Goal: Obtain resource: Obtain resource

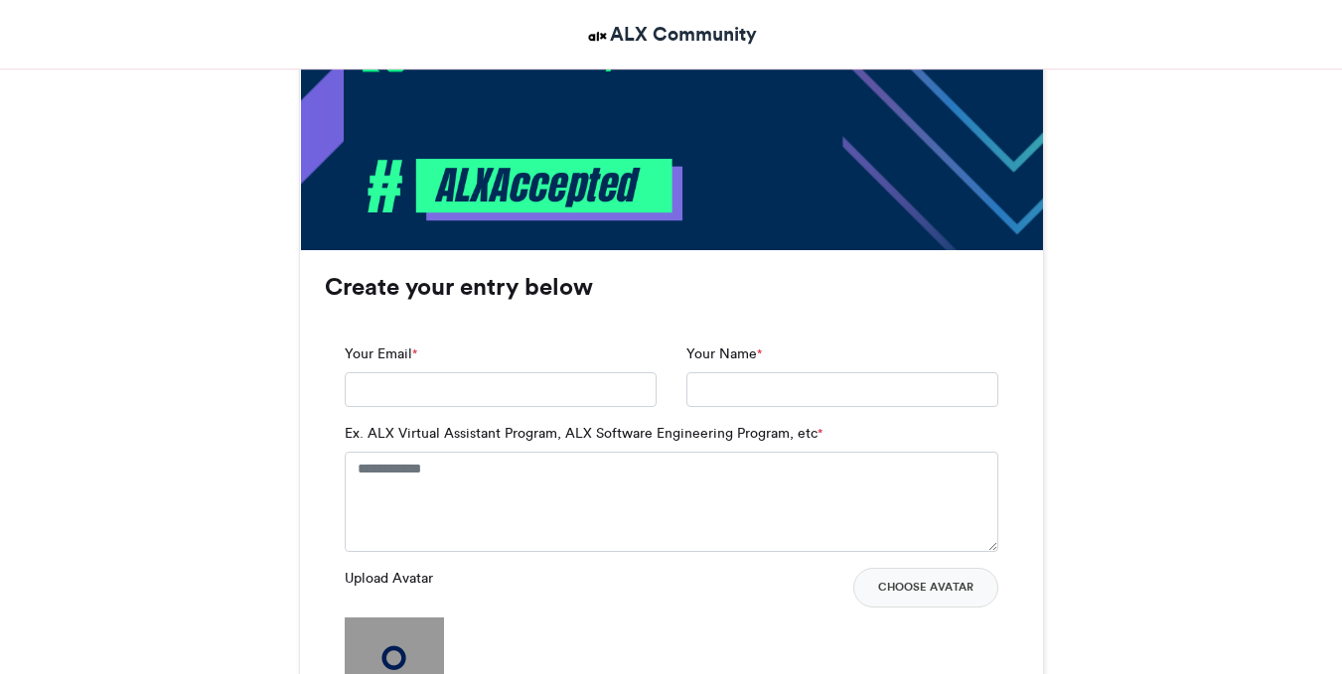
scroll to position [1123, 0]
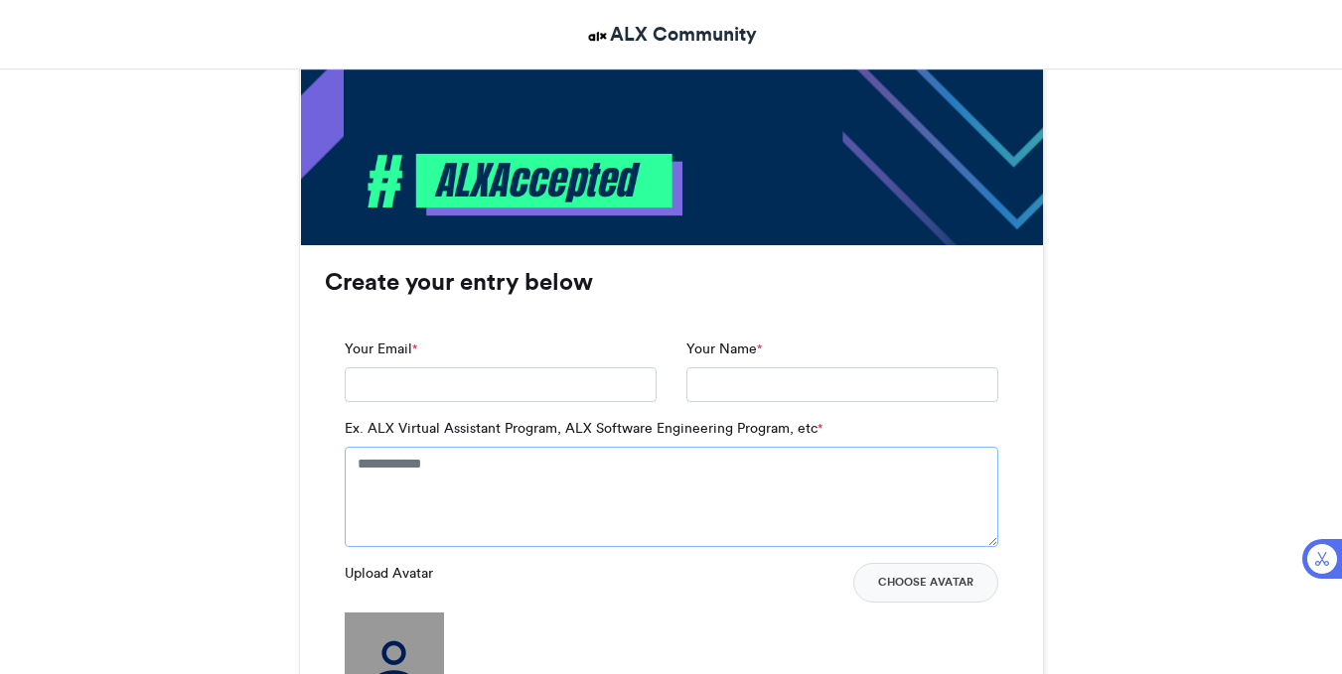
click at [455, 475] on textarea "Ex. ALX Virtual Assistant Program, ALX Software Engineering Program, etc *" at bounding box center [671, 496] width 653 height 99
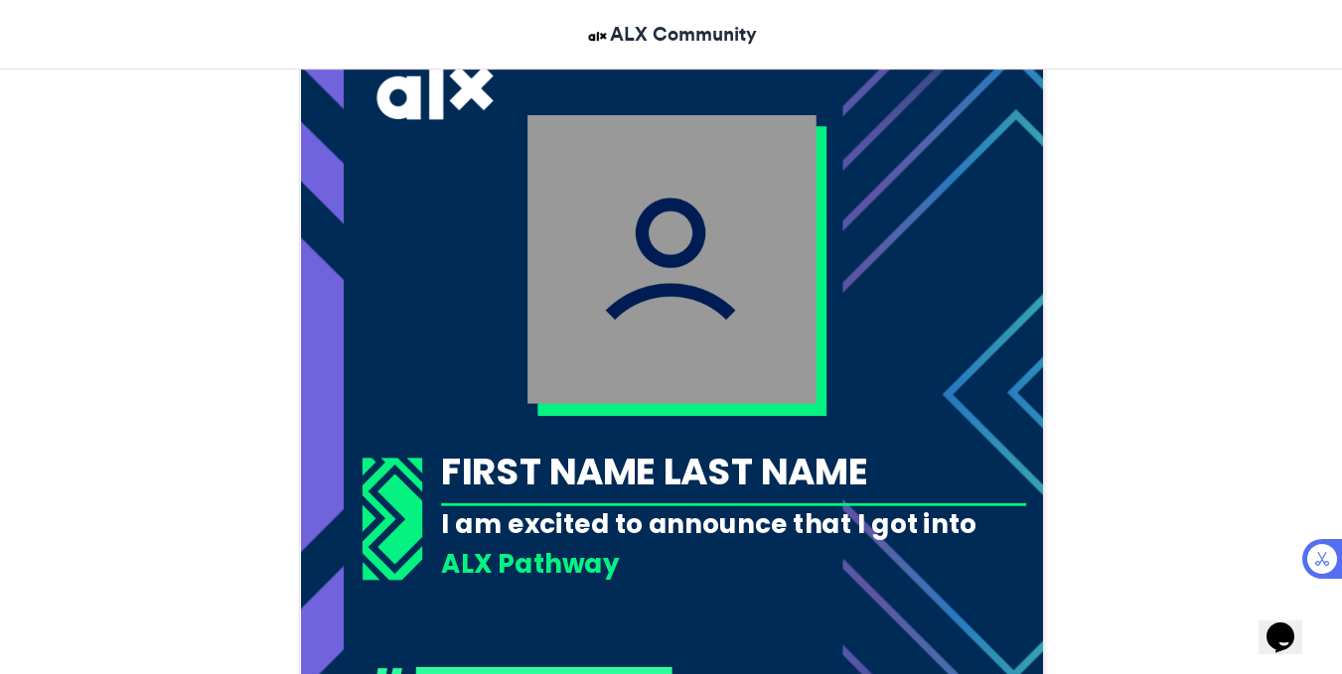
scroll to position [592, 0]
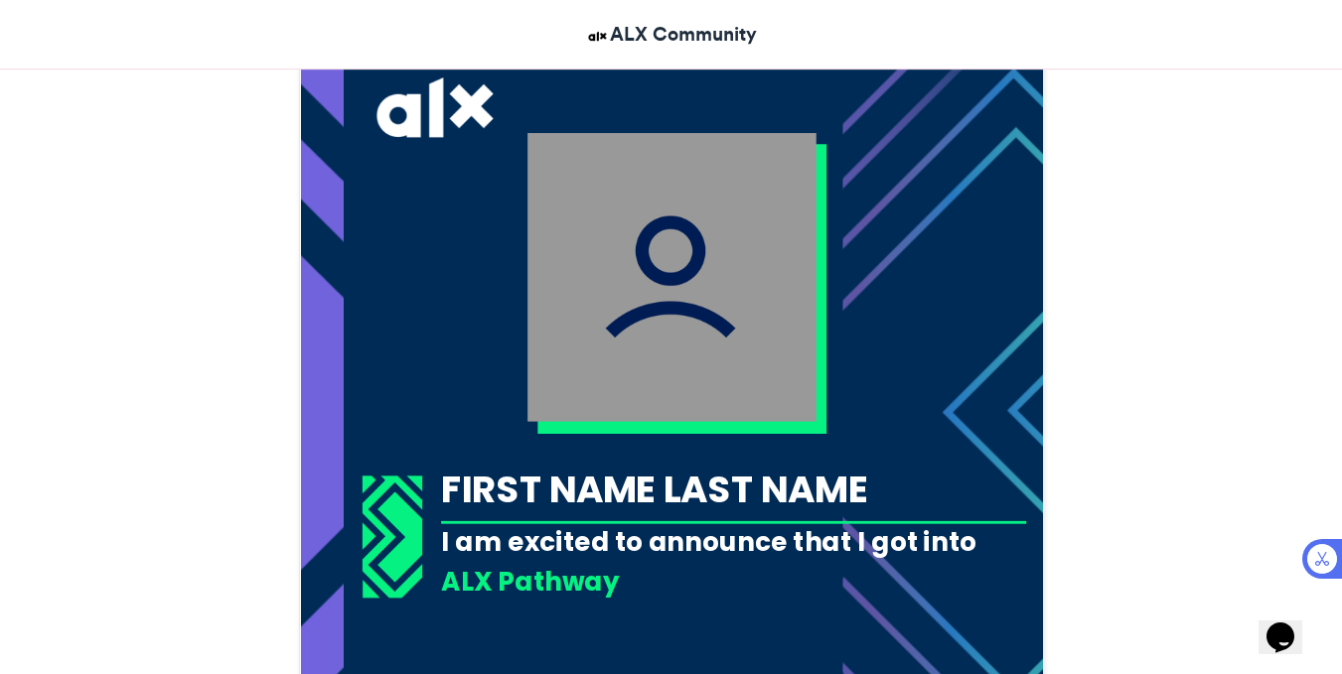
click at [455, 475] on div "FIRST NAME LAST NAME" at bounding box center [733, 490] width 585 height 52
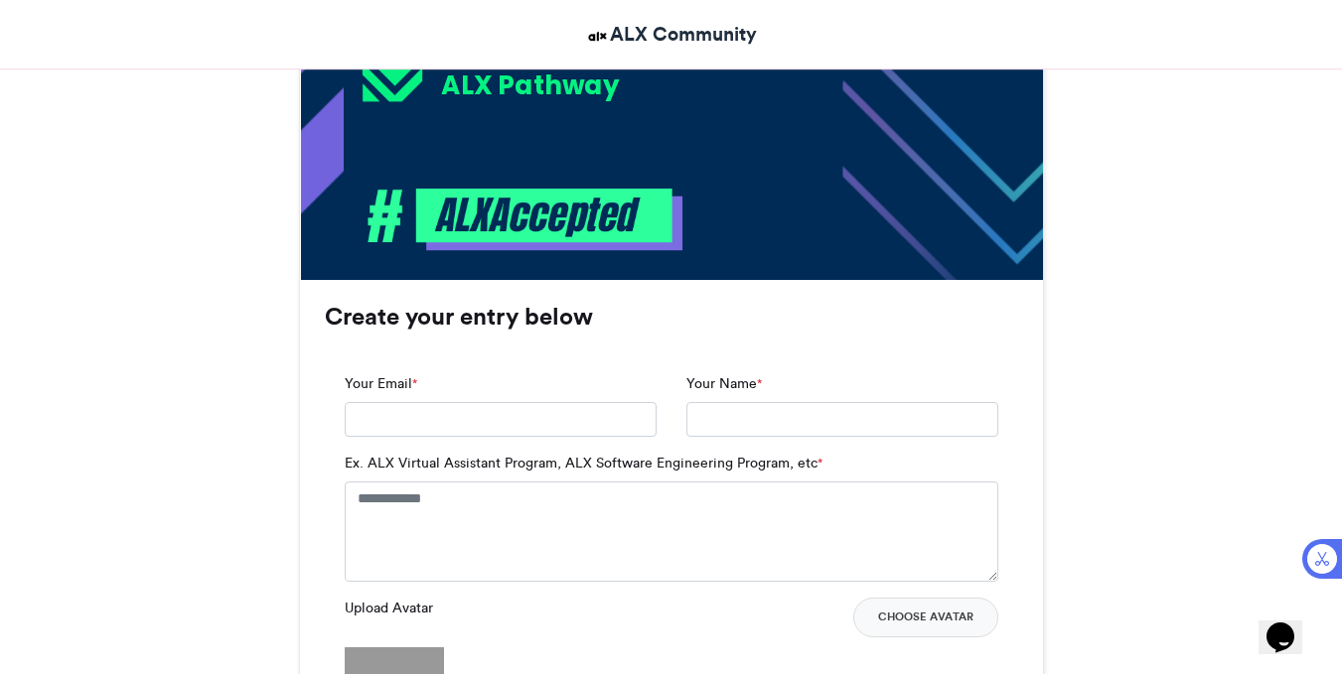
scroll to position [1096, 0]
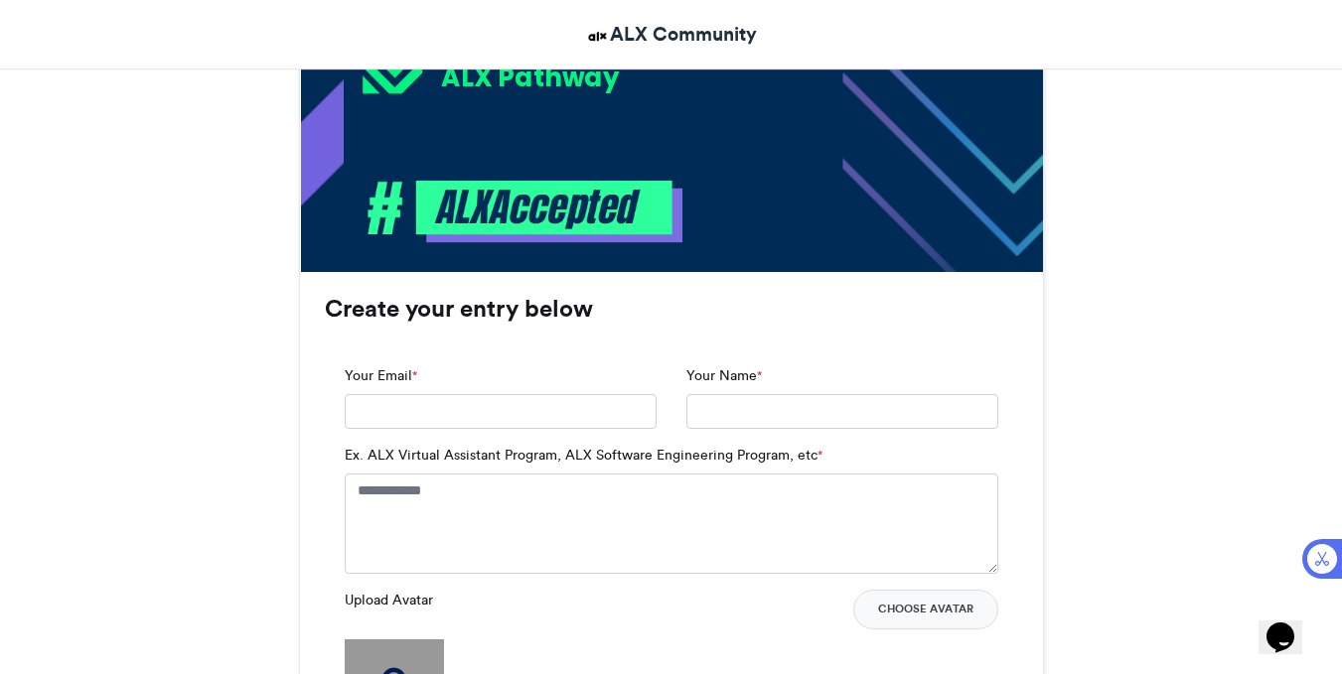
drag, startPoint x: 598, startPoint y: 438, endPoint x: 515, endPoint y: 596, distance: 178.1
drag, startPoint x: 515, startPoint y: 596, endPoint x: 380, endPoint y: 531, distance: 149.7
click at [380, 531] on textarea "Ex. ALX Virtual Assistant Program, ALX Software Engineering Program, etc *" at bounding box center [671, 523] width 653 height 99
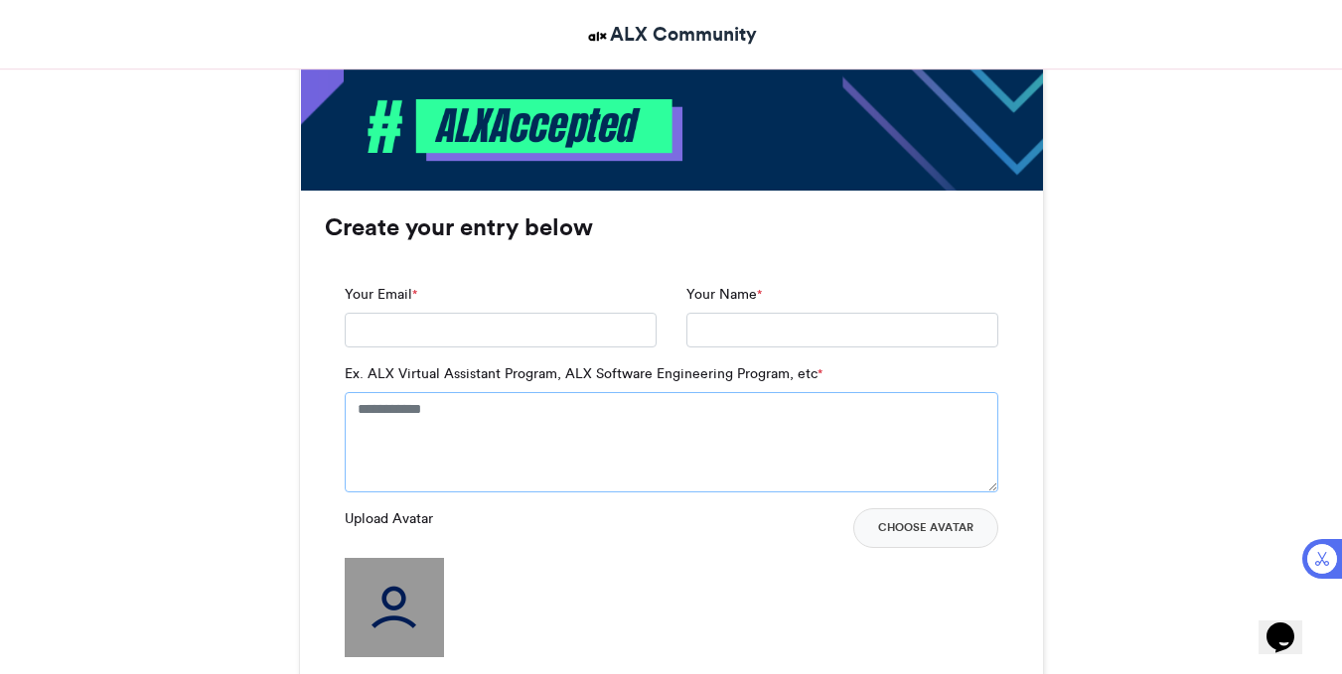
scroll to position [1188, 0]
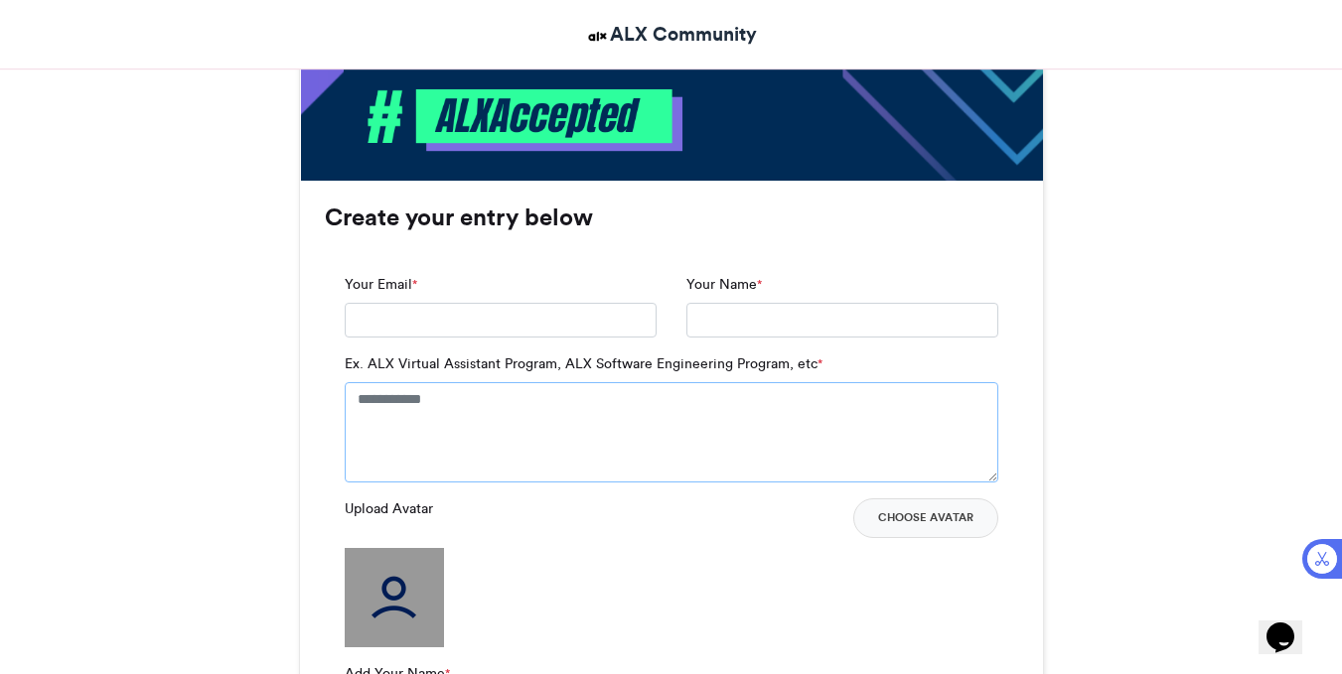
paste textarea "**********"
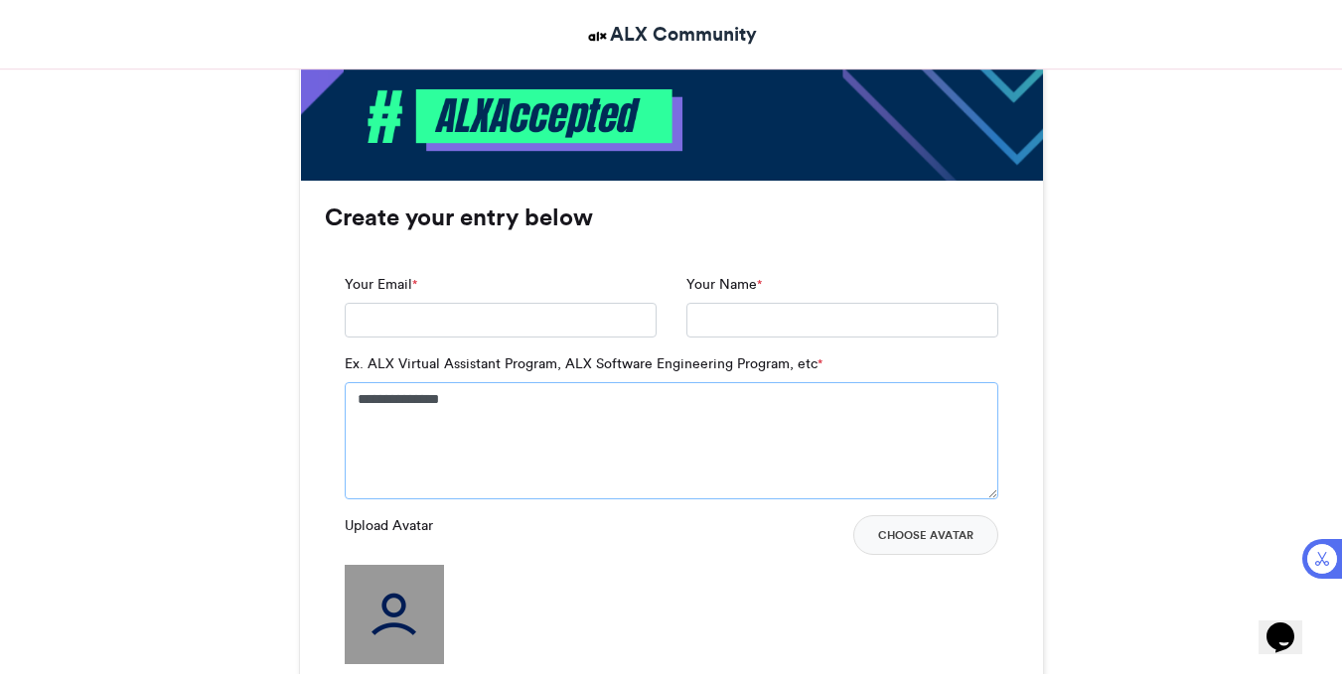
type textarea "**********"
click at [523, 312] on input "Your Email *" at bounding box center [501, 321] width 312 height 36
type input "**********"
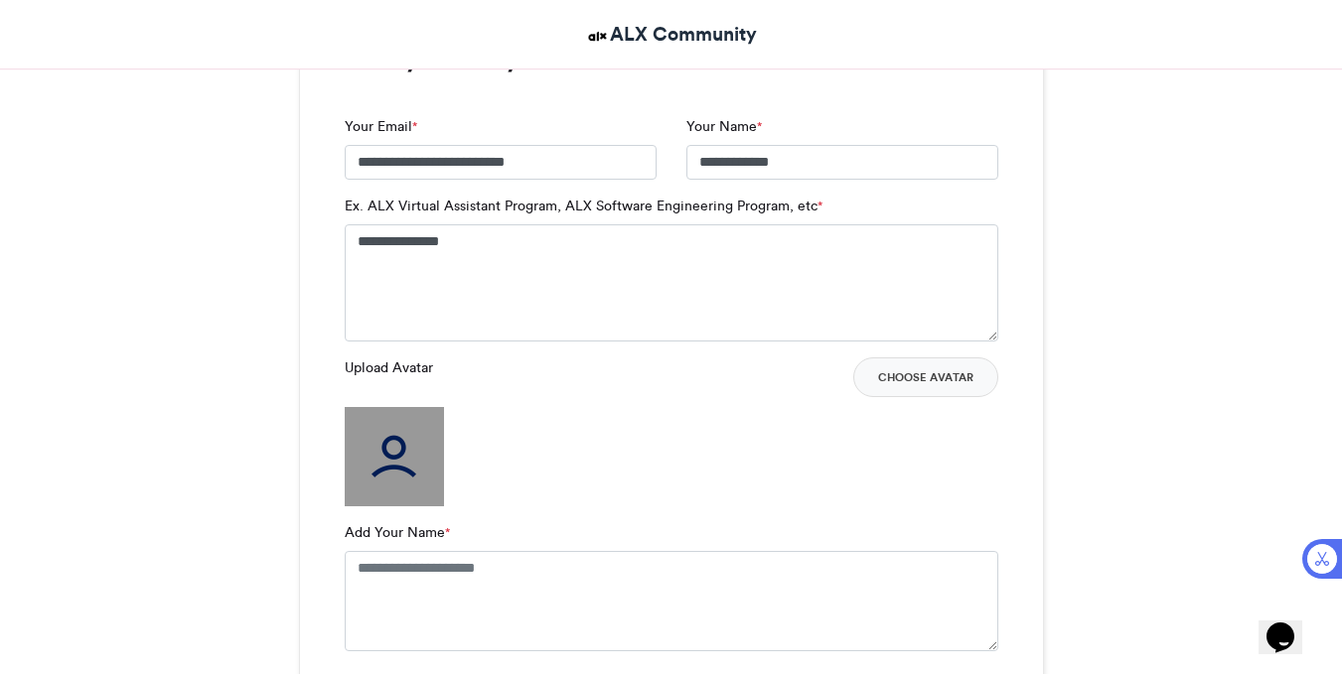
scroll to position [1352, 0]
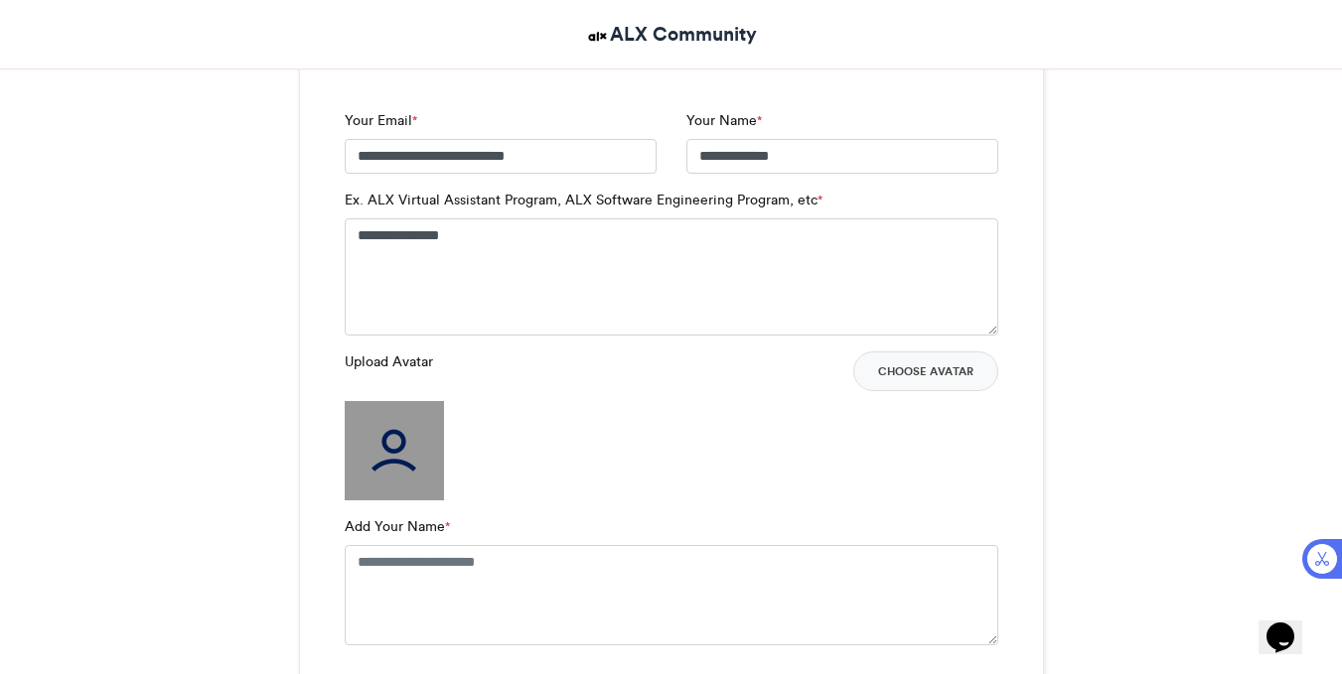
drag, startPoint x: 525, startPoint y: 477, endPoint x: 393, endPoint y: 446, distance: 135.6
click at [393, 446] on img at bounding box center [394, 450] width 99 height 99
click at [914, 368] on button "Choose Avatar" at bounding box center [925, 372] width 145 height 40
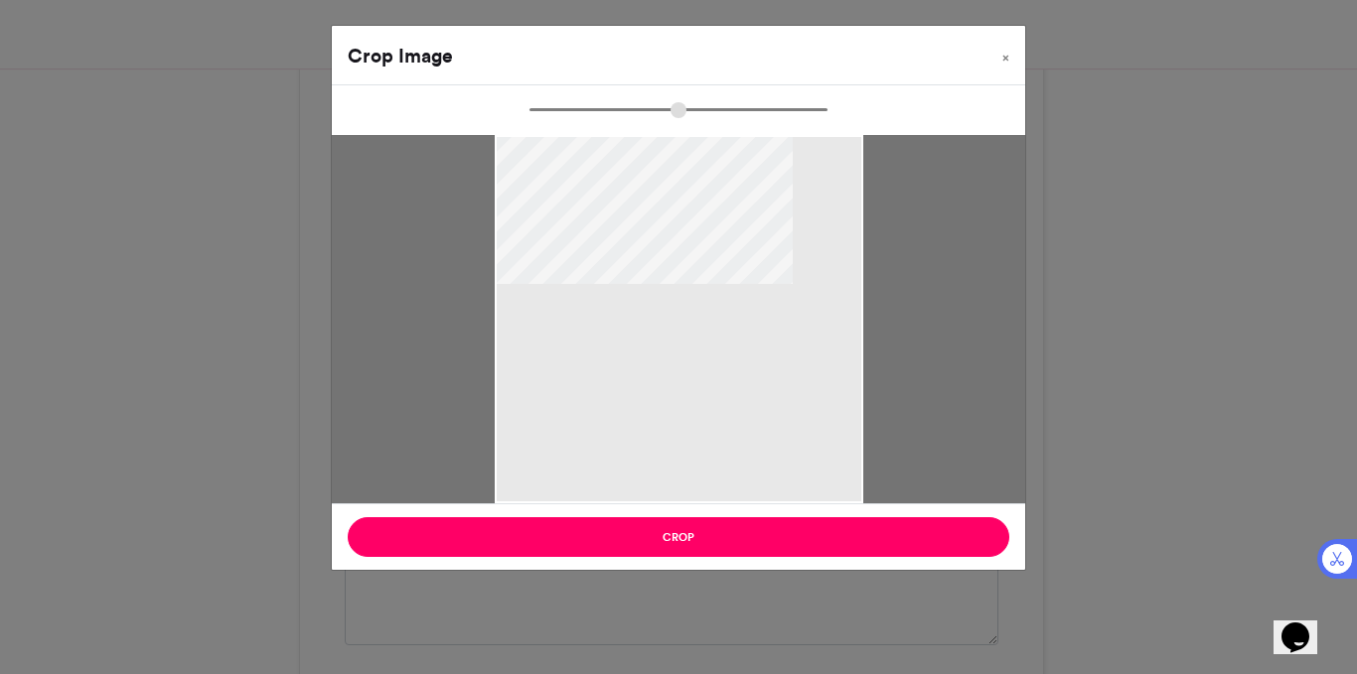
type input "******"
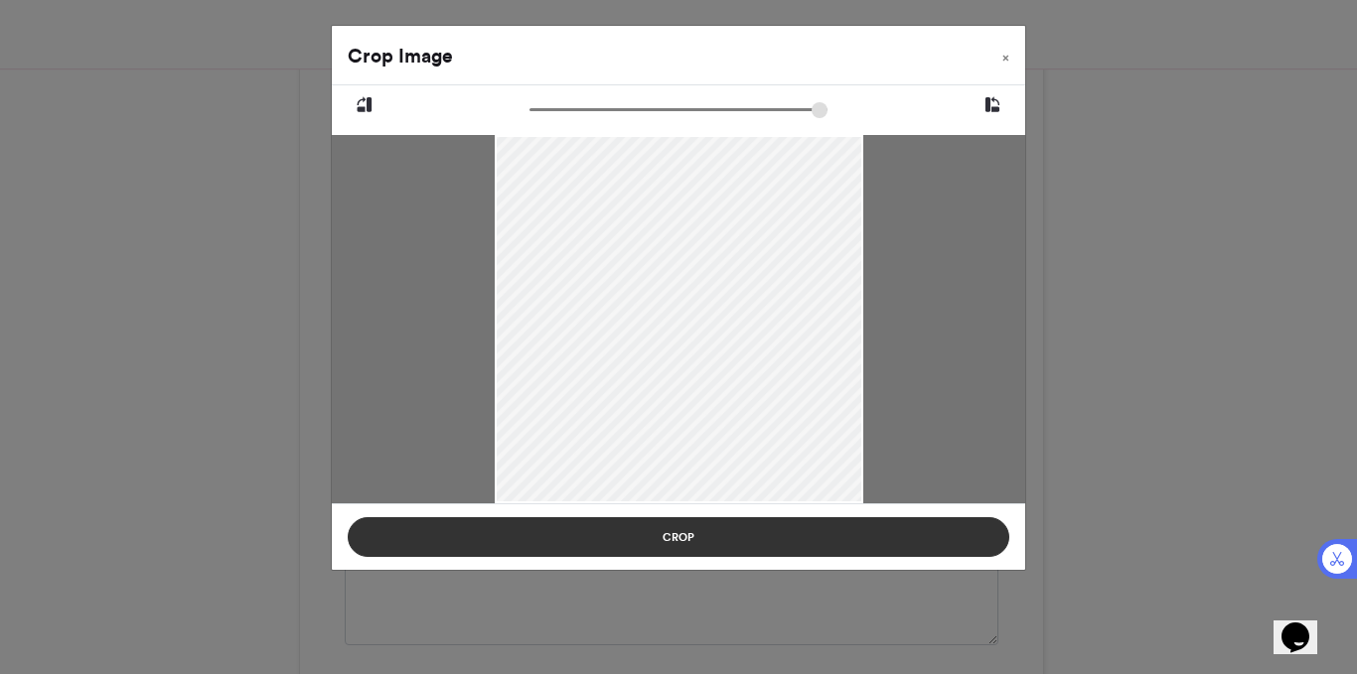
click at [589, 526] on button "Crop" at bounding box center [678, 537] width 661 height 40
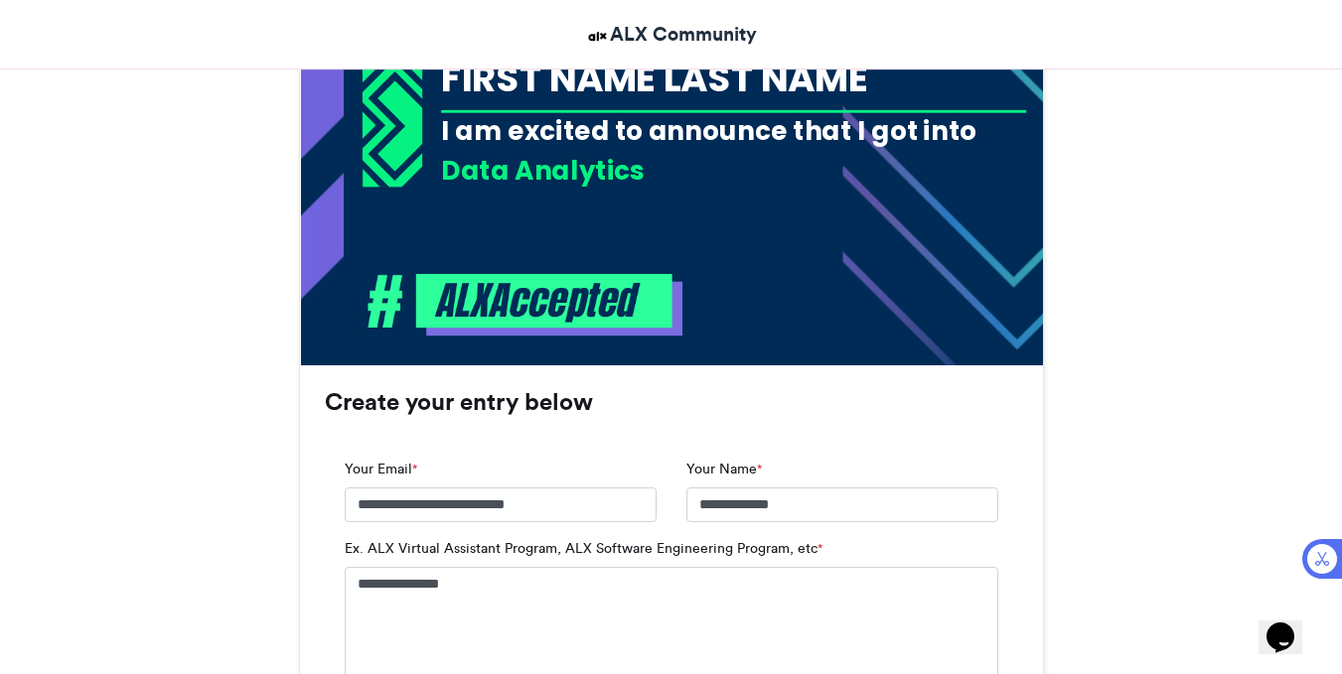
scroll to position [985, 0]
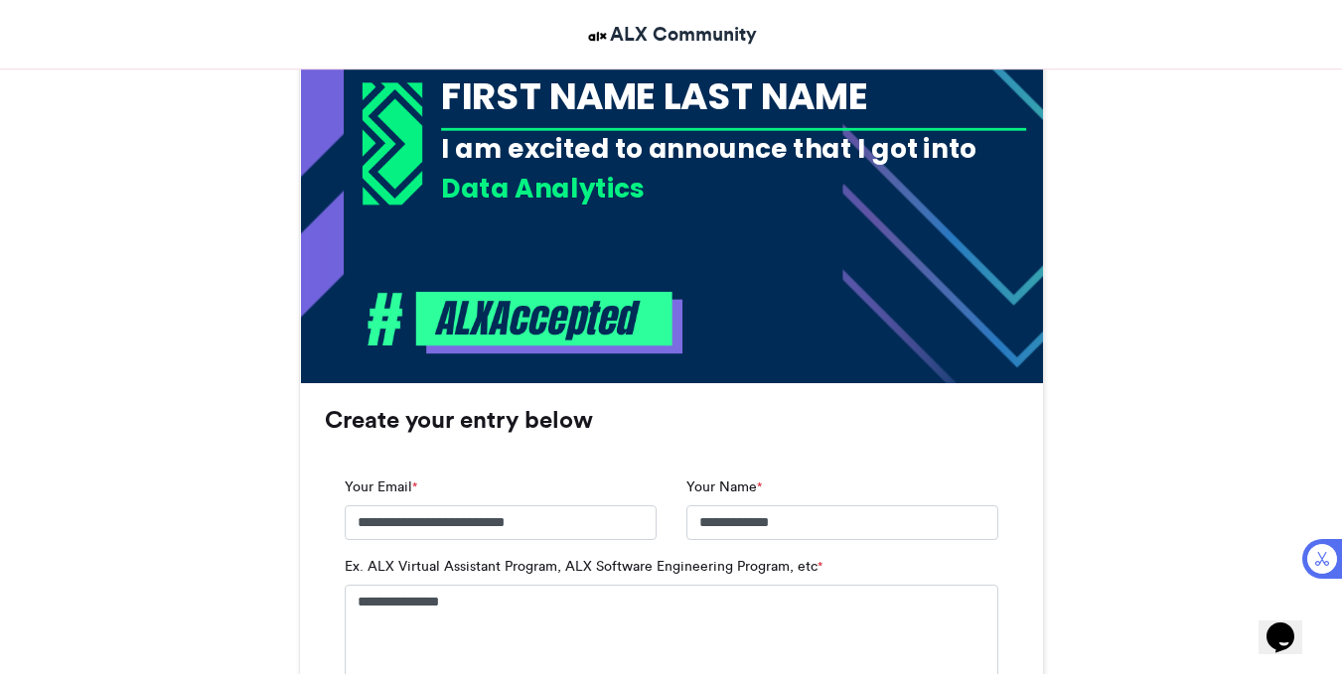
drag, startPoint x: 1053, startPoint y: 305, endPoint x: 1148, endPoint y: 280, distance: 98.5
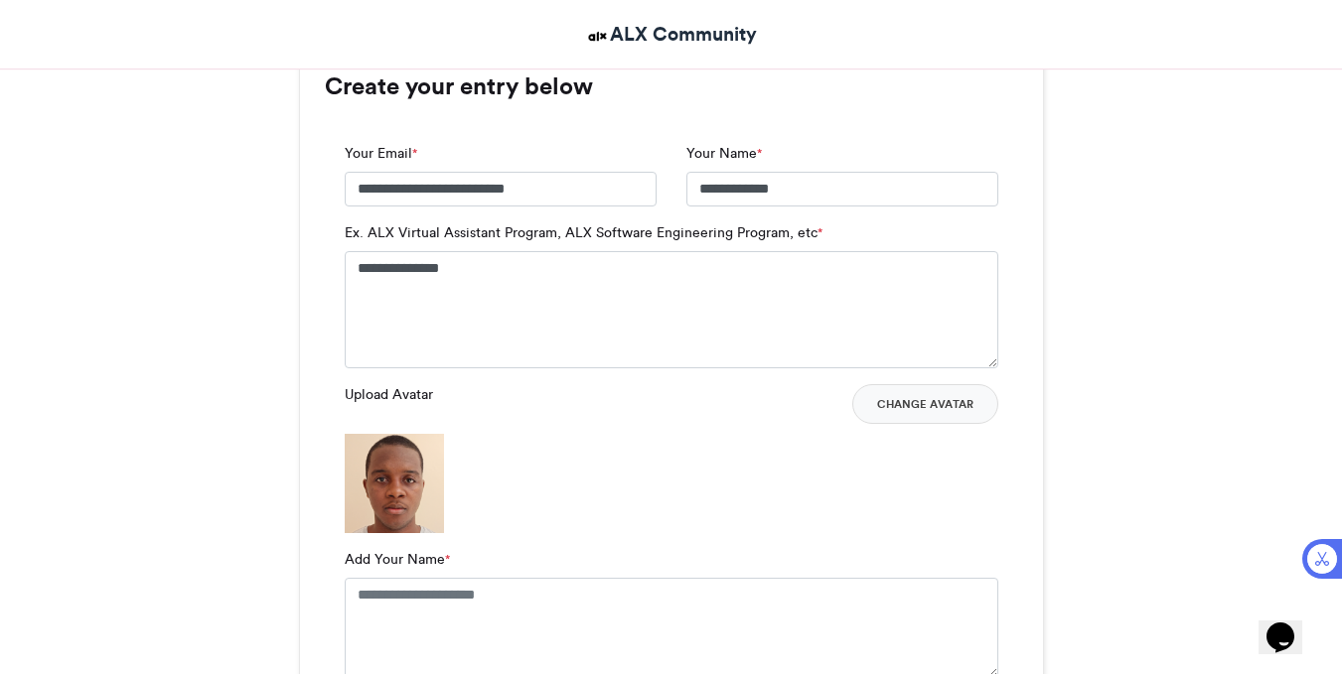
scroll to position [1427, 0]
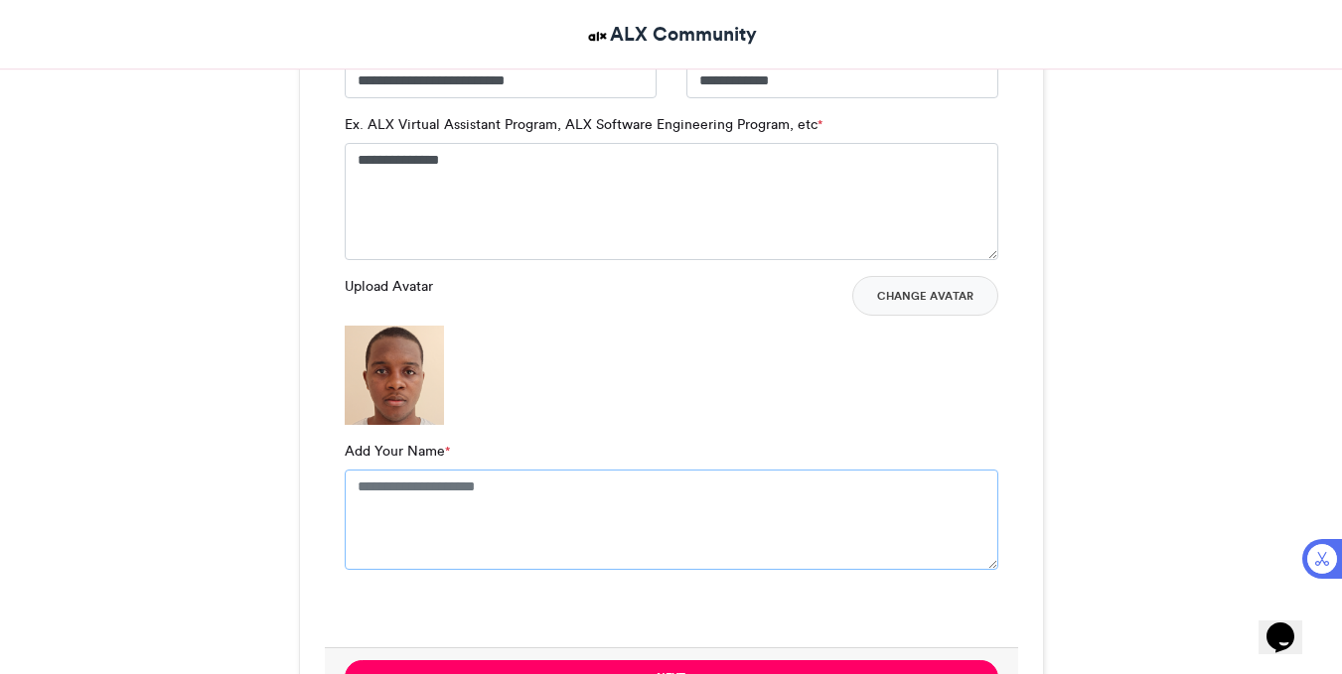
click at [468, 519] on textarea "Add Your Name *" at bounding box center [671, 519] width 653 height 99
type textarea "**********"
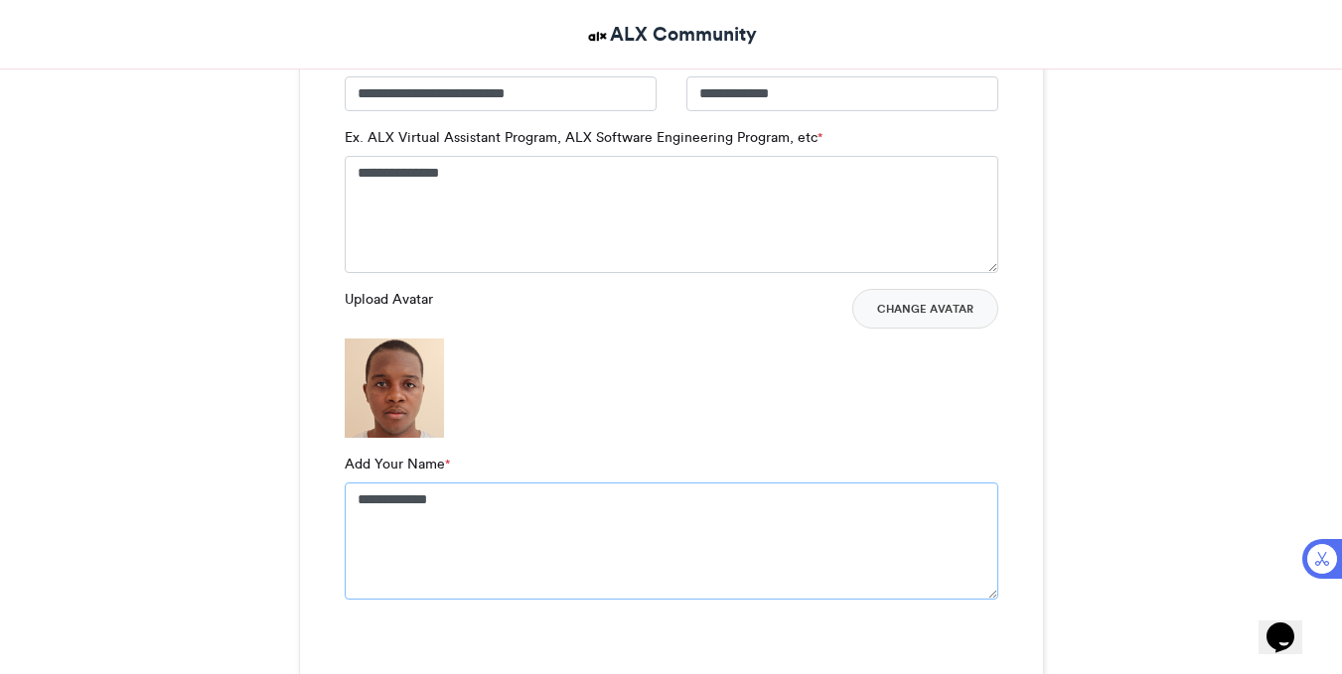
scroll to position [1415, 0]
click at [926, 307] on button "Change Avatar" at bounding box center [925, 308] width 146 height 40
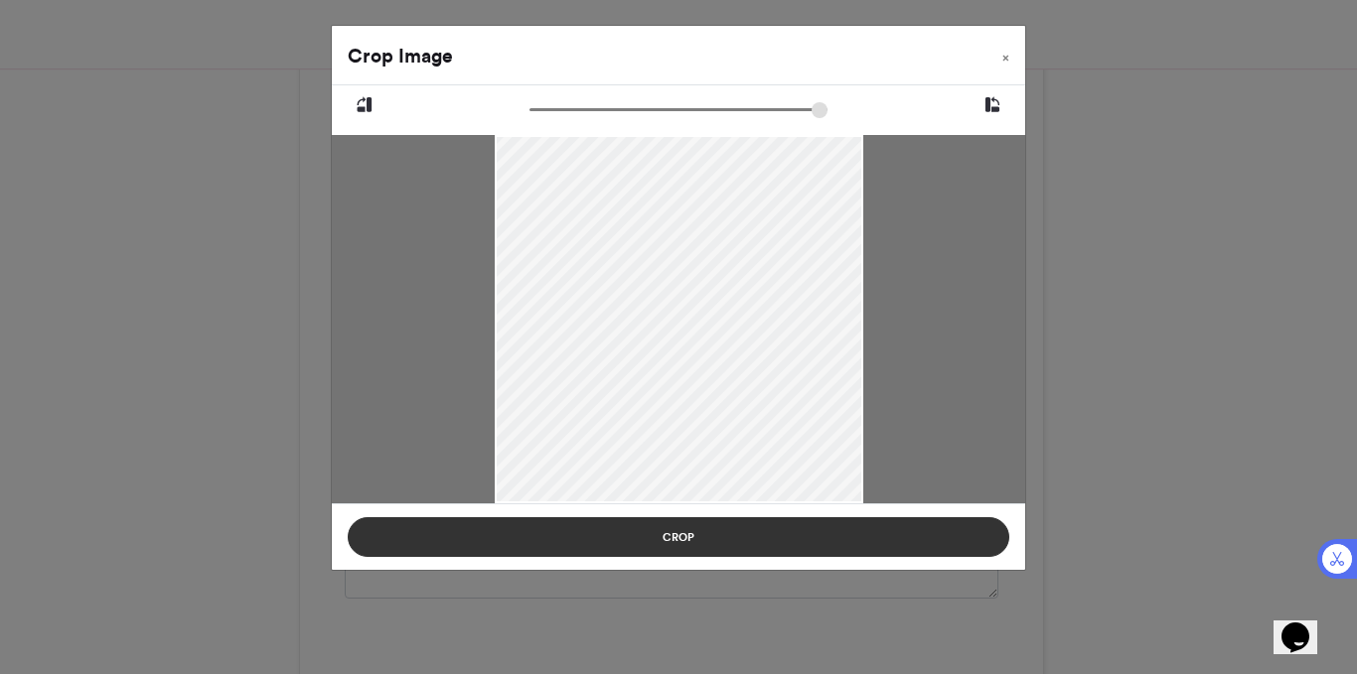
click at [625, 542] on button "Crop" at bounding box center [678, 537] width 661 height 40
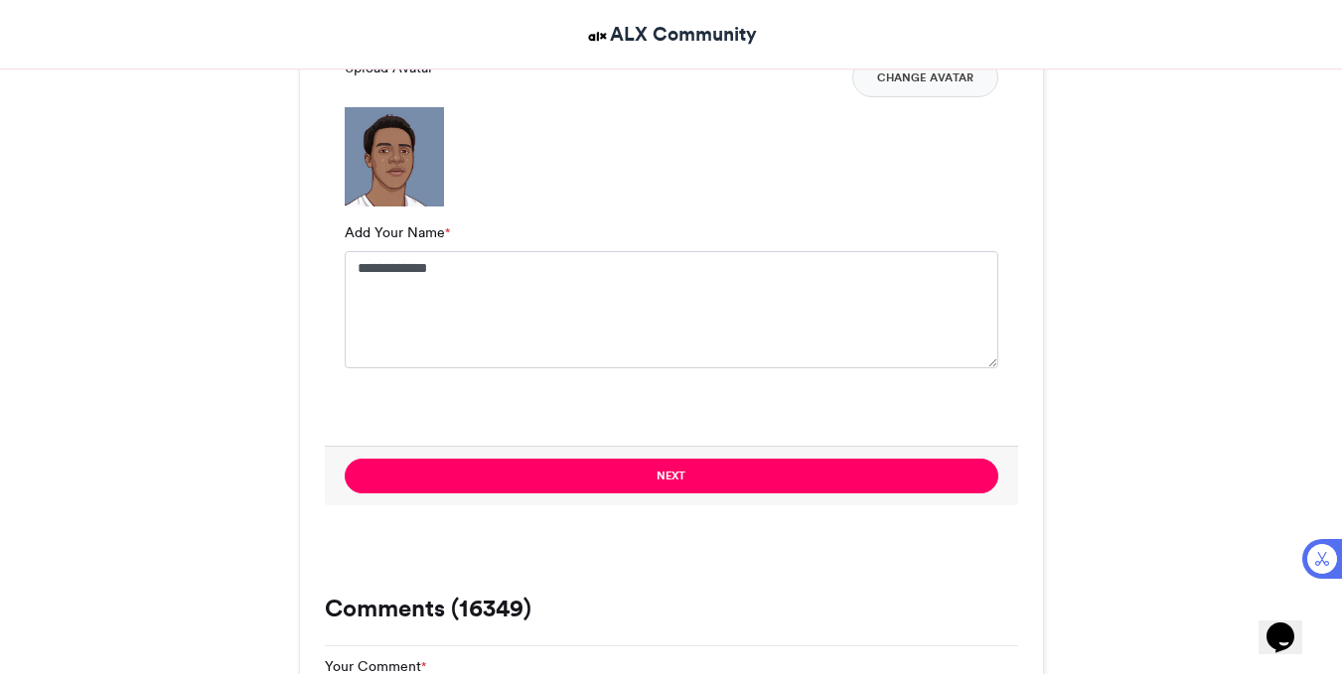
scroll to position [1855, 0]
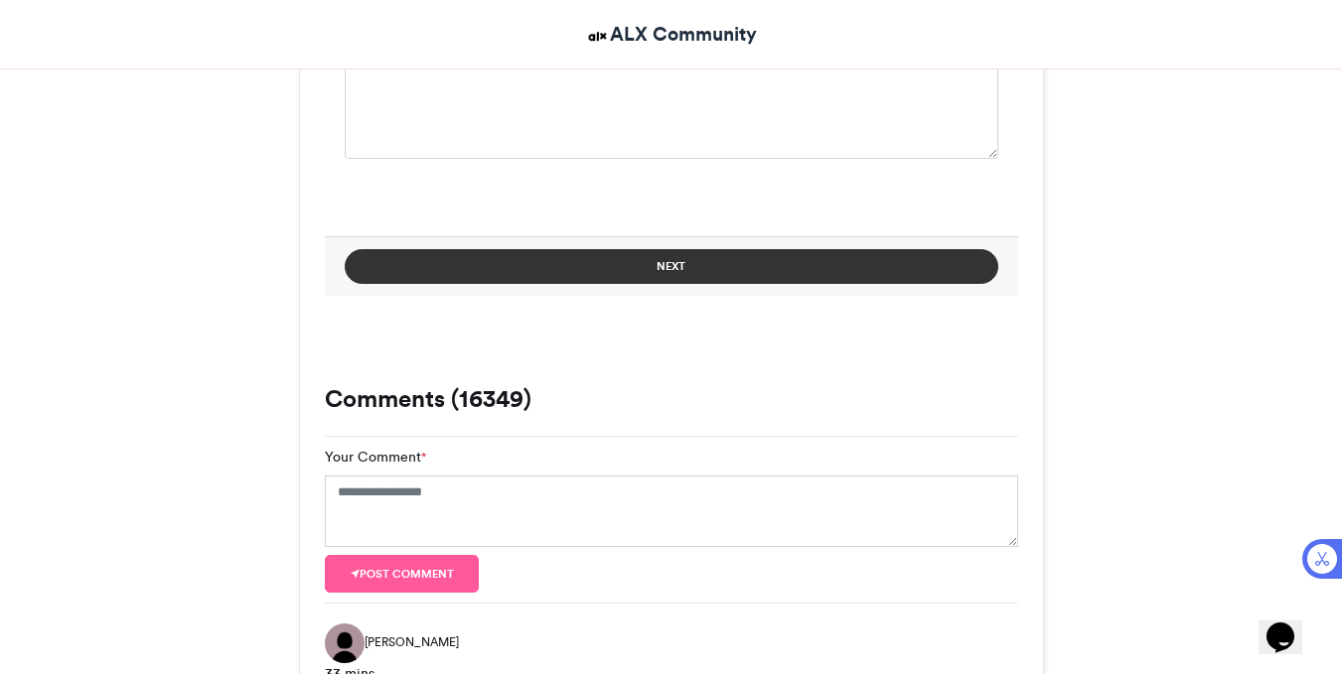
click at [822, 264] on button "Next" at bounding box center [671, 266] width 653 height 35
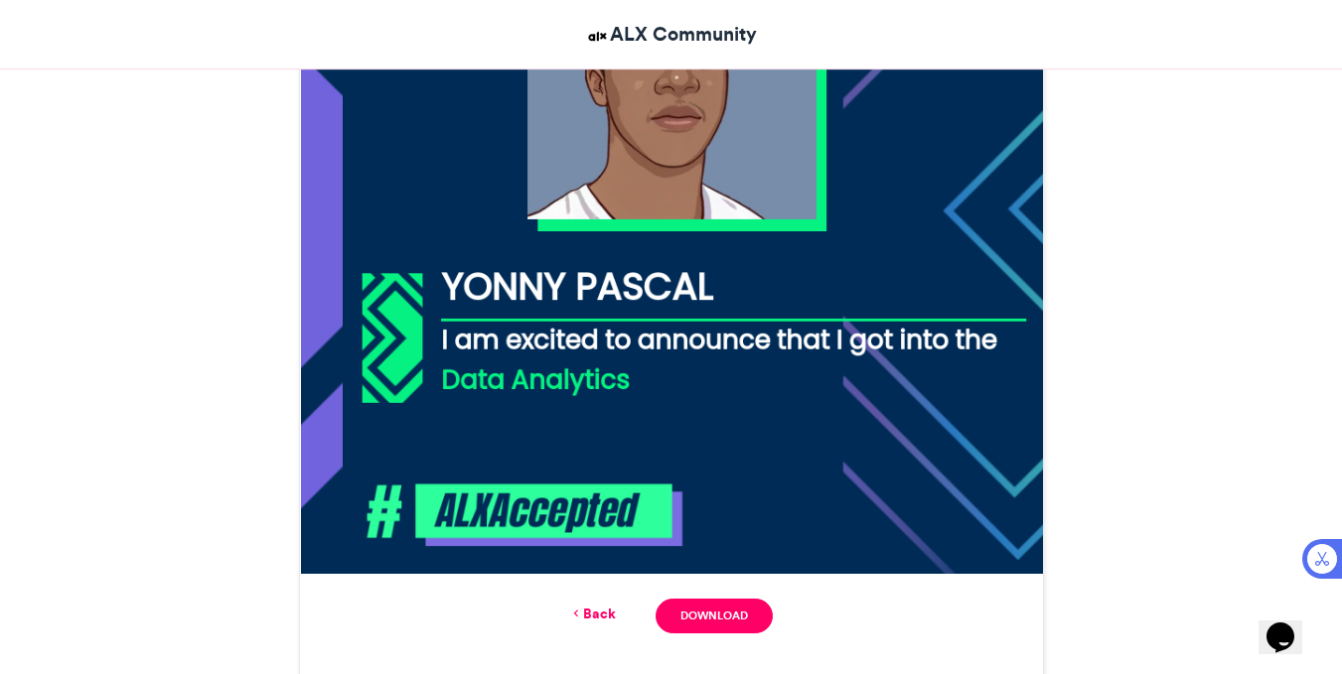
scroll to position [733, 0]
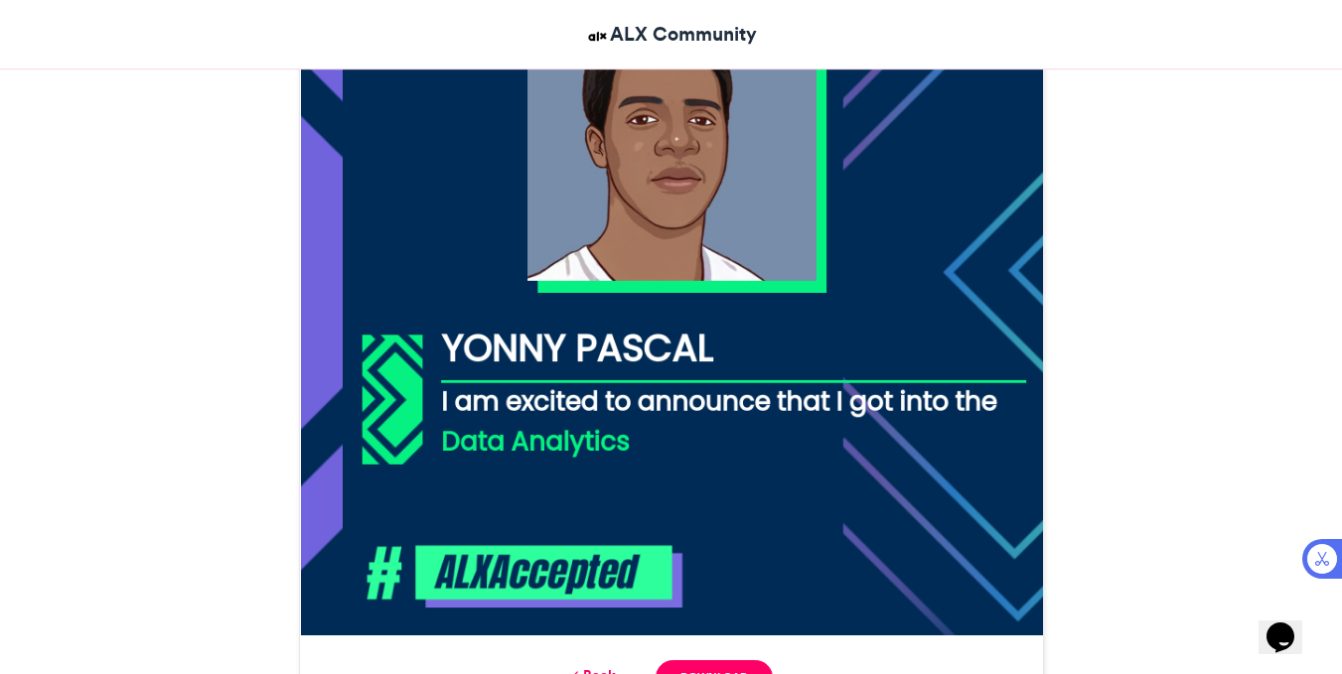
drag, startPoint x: 1152, startPoint y: 182, endPoint x: 1263, endPoint y: 168, distance: 112.1
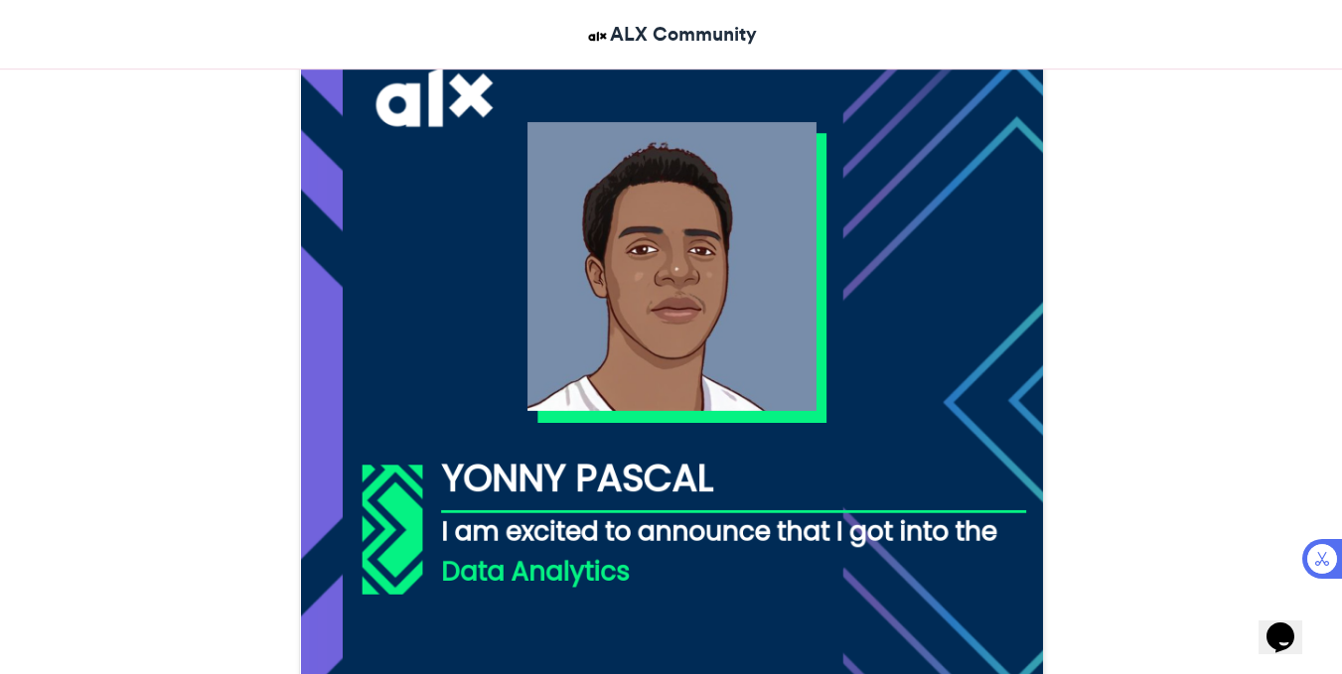
scroll to position [395, 0]
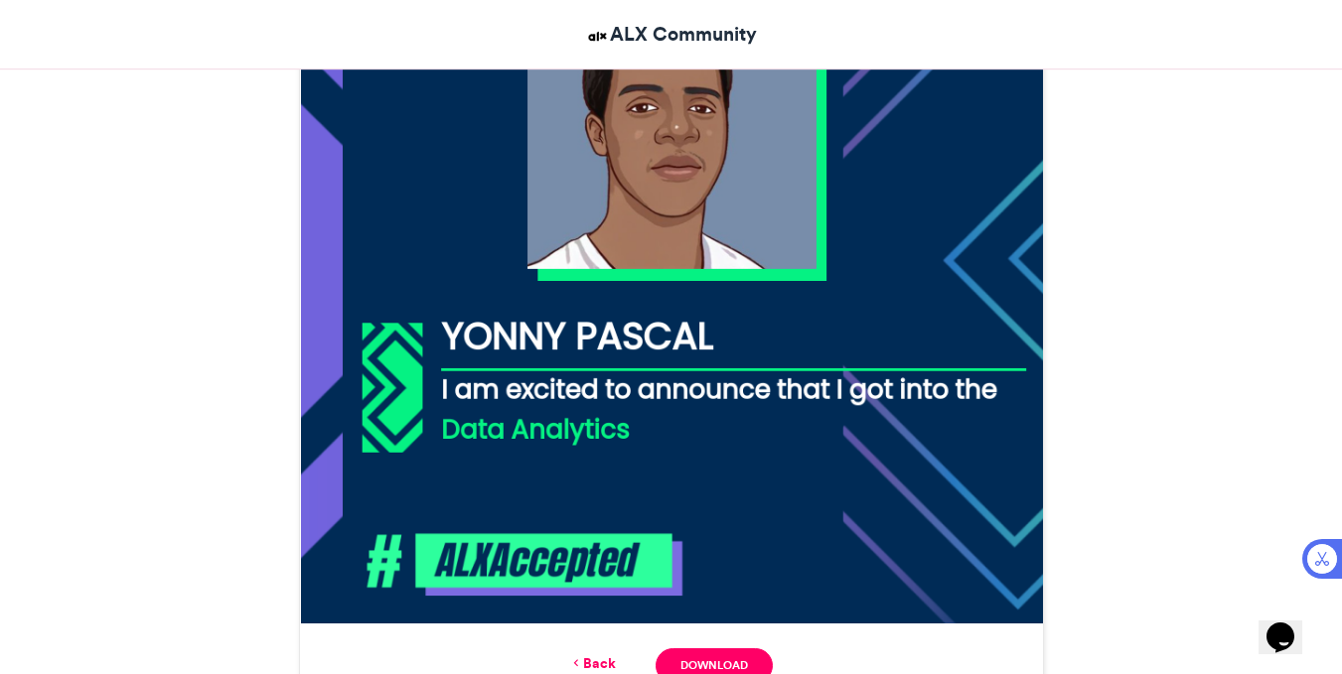
scroll to position [820, 0]
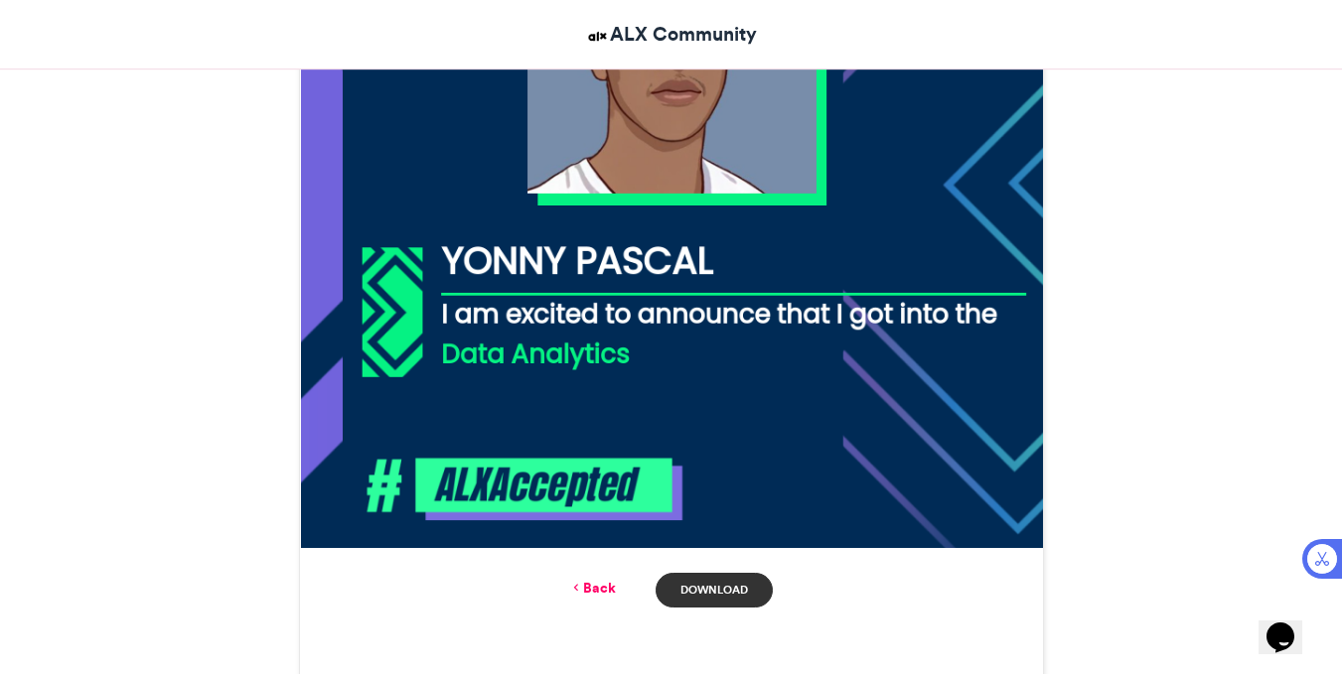
click at [709, 586] on link "Download" at bounding box center [713, 590] width 116 height 35
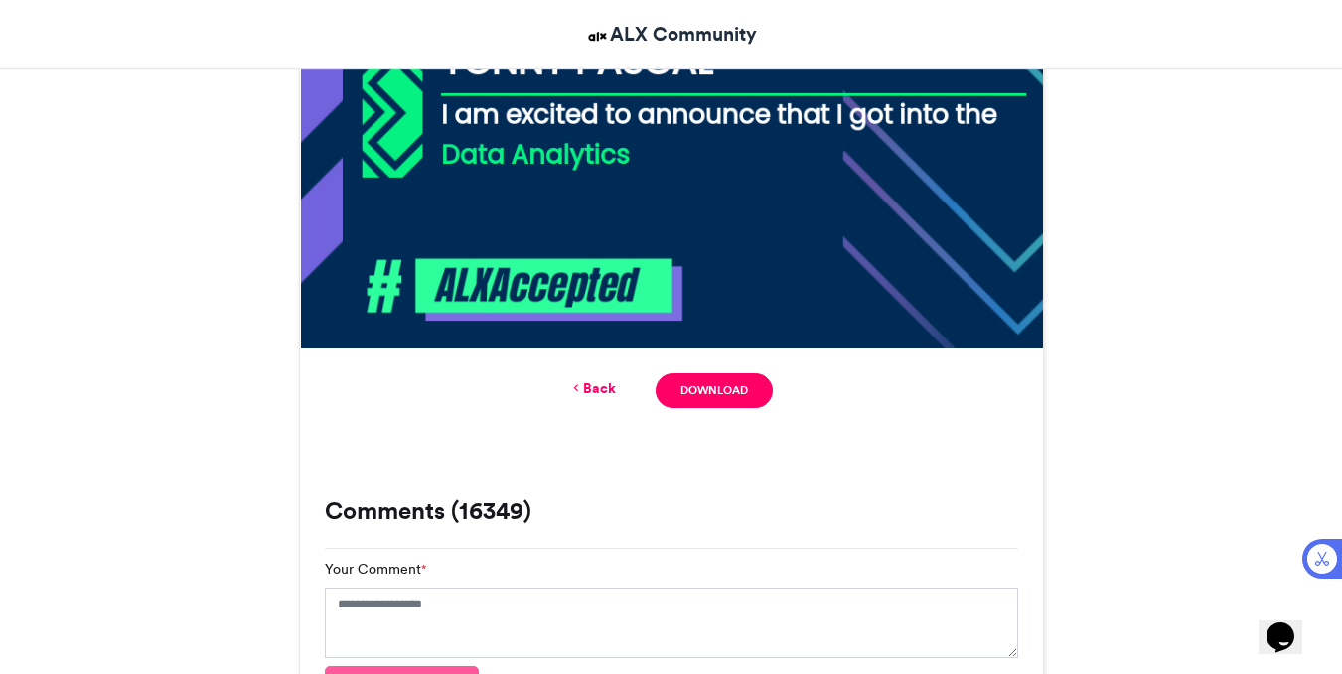
click at [581, 380] on icon at bounding box center [576, 388] width 14 height 18
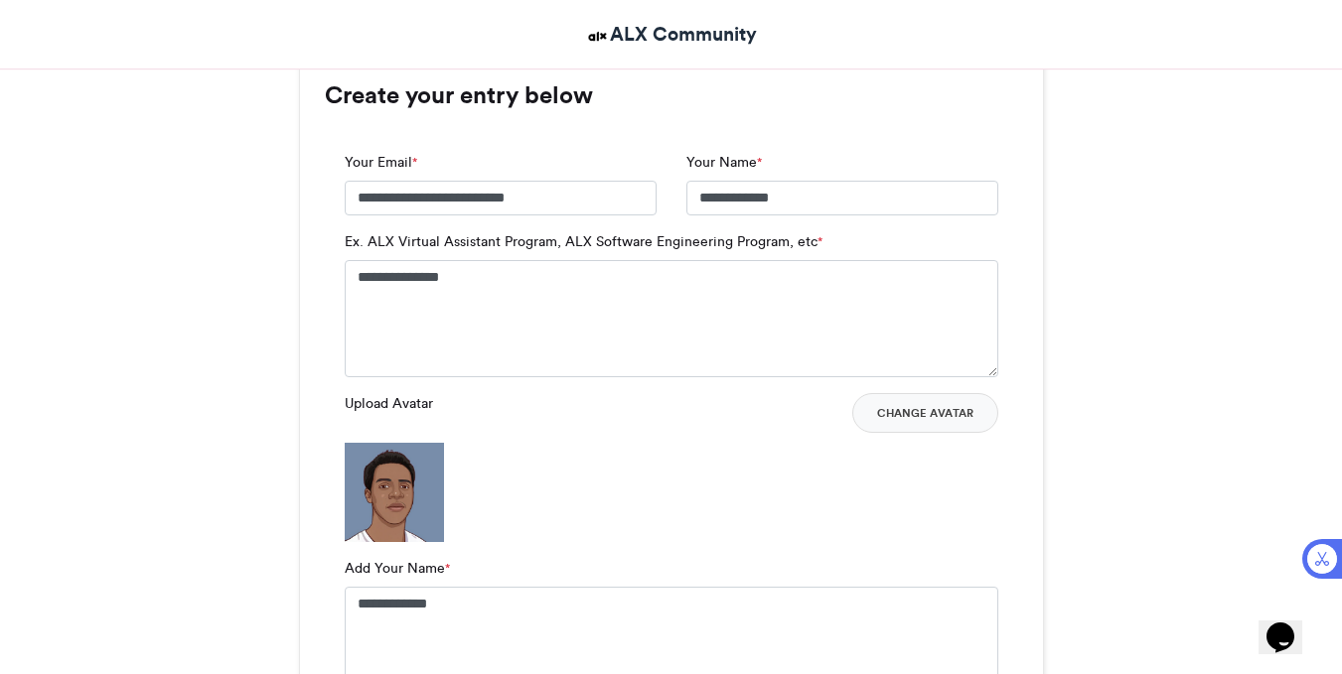
scroll to position [1309, 0]
click at [474, 284] on textarea "**********" at bounding box center [671, 319] width 653 height 117
type textarea "**********"
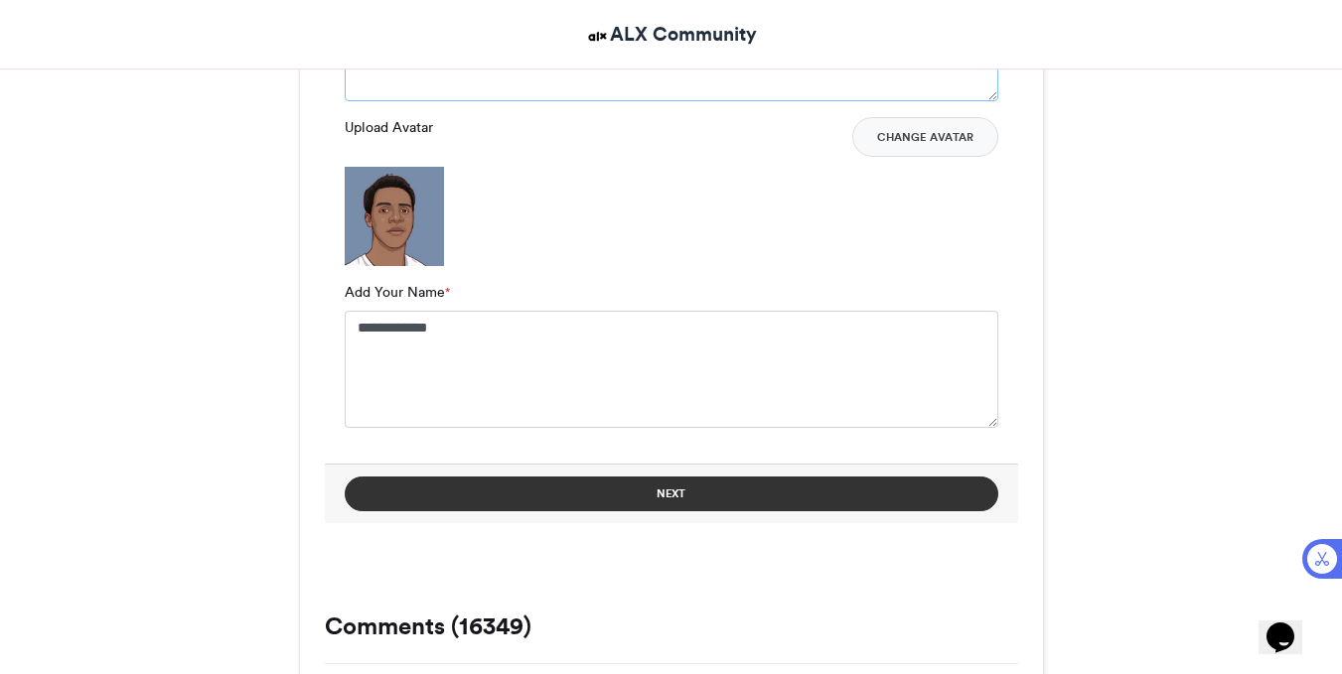
scroll to position [1587, 0]
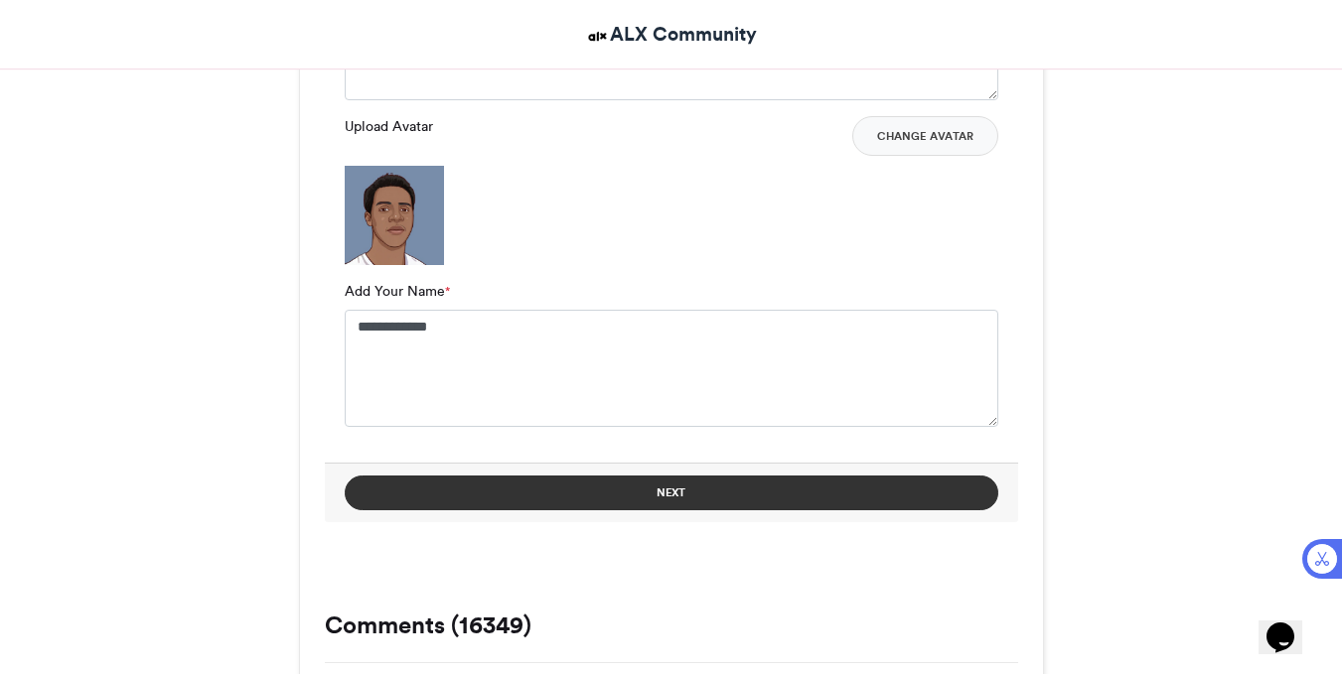
click at [636, 502] on button "Next" at bounding box center [671, 493] width 653 height 35
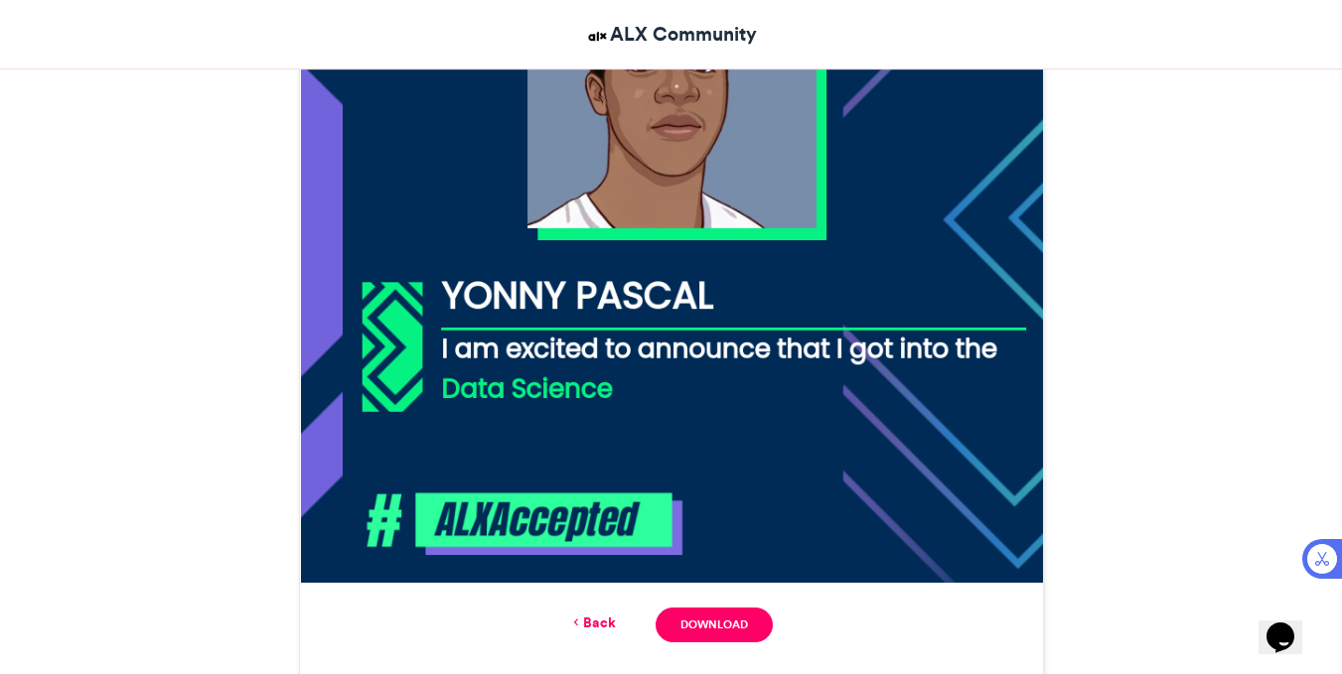
scroll to position [906, 0]
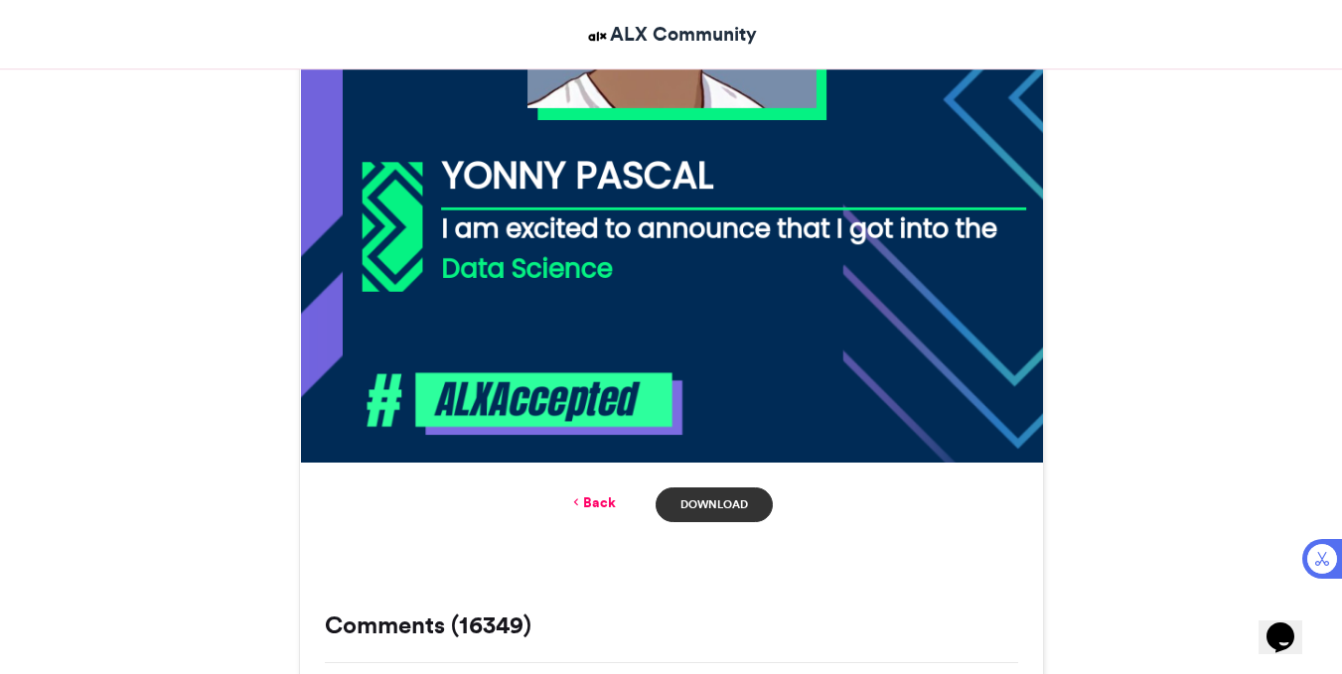
click at [742, 514] on link "Download" at bounding box center [713, 505] width 116 height 35
